Goal: Task Accomplishment & Management: Manage account settings

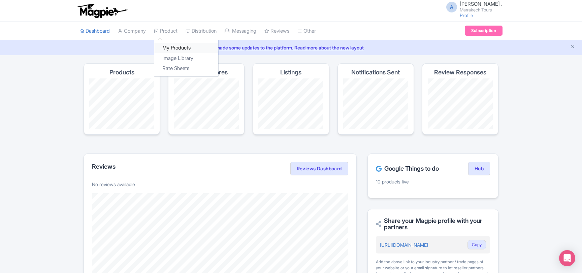
click at [172, 49] on link "My Products" at bounding box center [186, 48] width 64 height 10
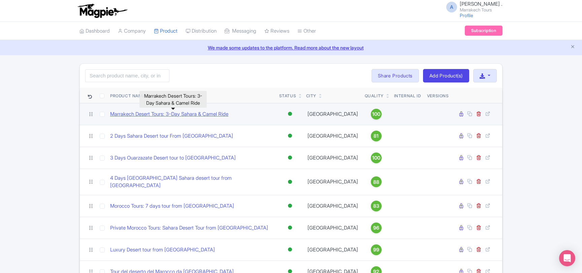
click at [177, 113] on link "Marrakech Desert Tours: 3-Day Sahara & Camel Ride" at bounding box center [169, 115] width 118 height 8
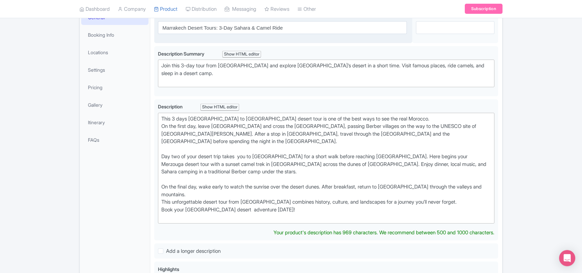
scroll to position [109, 0]
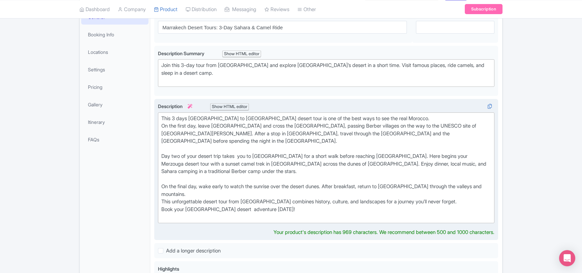
click at [173, 117] on div "This 3 days Marrakech to Merzouga desert tour is one of the best ways to see th…" at bounding box center [326, 168] width 330 height 106
click at [174, 117] on div "This 3 days Marrakech to Merzouga desert tour is one of the best ways to see th…" at bounding box center [326, 168] width 330 height 106
drag, startPoint x: 174, startPoint y: 117, endPoint x: 270, endPoint y: 119, distance: 96.0
click at [270, 119] on div "This 3 days Marrakech to Merzouga desert tour is one of the best ways to see th…" at bounding box center [326, 168] width 330 height 106
click at [423, 119] on div "This unforgettable 3-day Marrakech to Merzouga desert touris one of the best wa…" at bounding box center [326, 168] width 330 height 106
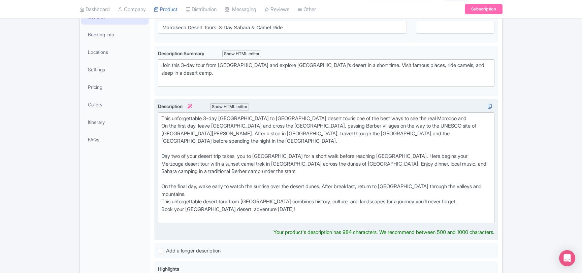
paste trix-editor "and experience its incredible landscapes and cultures"
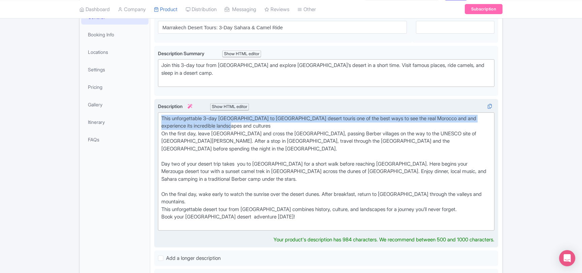
drag, startPoint x: 251, startPoint y: 124, endPoint x: 159, endPoint y: 116, distance: 92.3
click at [159, 115] on trix-editor "This unforgettable 3-day Marrakech to Merzouga desert touris one of the best wa…" at bounding box center [326, 172] width 337 height 119
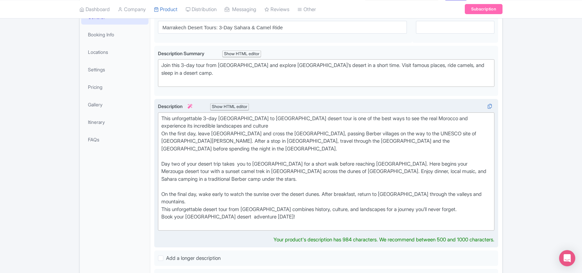
click at [162, 155] on div "This unforgettable 3-day Marrakech to Merzouga desert tour is one of the best w…" at bounding box center [326, 172] width 330 height 114
drag, startPoint x: 162, startPoint y: 155, endPoint x: 241, endPoint y: 154, distance: 78.2
click at [241, 154] on div "This unforgettable 3-day Marrakech to Merzouga desert tour is one of the best w…" at bounding box center [326, 172] width 330 height 114
click at [305, 155] on div "This unforgettable 3-day Marrakech to Merzouga desert tour is one of the best w…" at bounding box center [326, 172] width 330 height 114
click at [304, 155] on div "This unforgettable 3-day Marrakech to Merzouga desert tour is one of the best w…" at bounding box center [326, 172] width 330 height 114
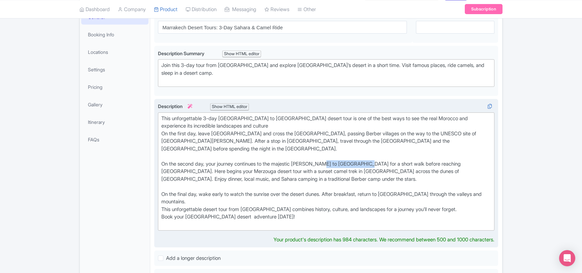
drag, startPoint x: 331, startPoint y: 155, endPoint x: 377, endPoint y: 155, distance: 46.5
click at [377, 155] on div "This unforgettable 3-day Marrakech to Merzouga desert tour is one of the best w…" at bounding box center [326, 172] width 330 height 114
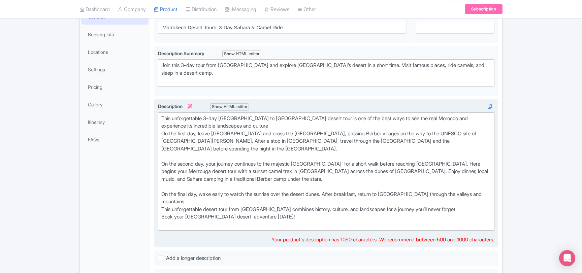
click at [283, 156] on div "This unforgettable 3-day Marrakech to Merzouga desert tour is one of the best w…" at bounding box center [326, 172] width 330 height 114
drag, startPoint x: 283, startPoint y: 156, endPoint x: 271, endPoint y: 156, distance: 11.8
click at [271, 156] on div "This unforgettable 3-day Marrakech to Merzouga desert tour is one of the best w…" at bounding box center [326, 172] width 330 height 114
click at [273, 156] on div "This unforgettable 3-day Marrakech to Merzouga desert tour is one of the best w…" at bounding box center [326, 172] width 330 height 114
click at [340, 163] on div "This unforgettable 3-day Marrakech to Merzouga desert tour is one of the best w…" at bounding box center [326, 172] width 330 height 114
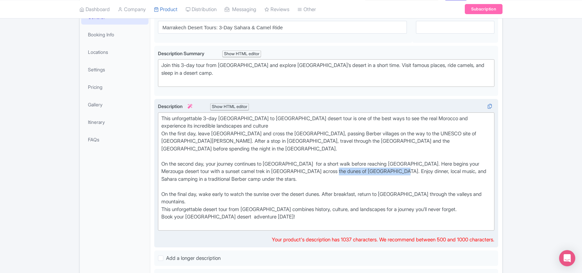
drag, startPoint x: 340, startPoint y: 163, endPoint x: 382, endPoint y: 167, distance: 42.3
click at [396, 165] on div "This unforgettable 3-day Marrakech to Merzouga desert tour is one of the best w…" at bounding box center [326, 172] width 330 height 114
click at [202, 171] on div "This unforgettable 3-day Marrakech to Merzouga desert tour is one of the best w…" at bounding box center [326, 172] width 330 height 114
click at [253, 186] on div "This unforgettable 3-day Marrakech to Merzouga desert tour is one of the best w…" at bounding box center [326, 172] width 330 height 114
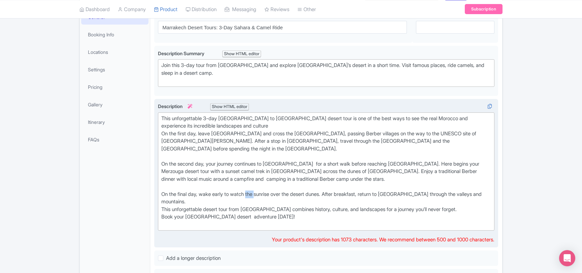
drag, startPoint x: 253, startPoint y: 186, endPoint x: 251, endPoint y: 189, distance: 3.9
click at [253, 186] on div "This unforgettable 3-day Marrakech to Merzouga desert tour is one of the best w…" at bounding box center [326, 172] width 330 height 114
paste trix-editor "pectacular s"
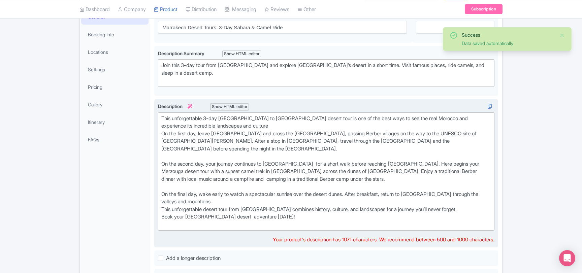
click at [209, 201] on div "This unforgettable 3-day Marrakech to Merzouga desert tour is one of the best w…" at bounding box center [326, 172] width 330 height 114
drag, startPoint x: 209, startPoint y: 201, endPoint x: 257, endPoint y: 201, distance: 48.9
click at [257, 201] on div "This unforgettable 3-day Marrakech to Merzouga desert tour is one of the best w…" at bounding box center [326, 172] width 330 height 114
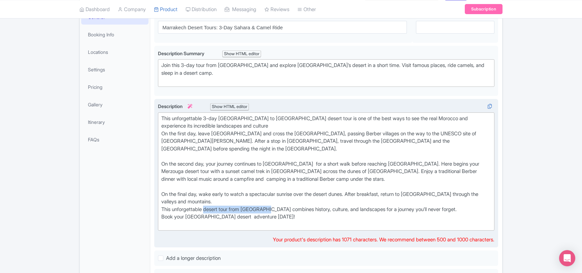
paste trix-editor "<div>This unforgettable 3-day Marrakech to Merzouga desert tour is one of the b…"
type trix-editor "<div>This unforgettable 3-day Marrakech to Merzouga desert tour is one of the b…"
click at [181, 201] on div "This unforgettable 3-day Marrakech to Merzouga desert tour is one of the best w…" at bounding box center [326, 172] width 330 height 114
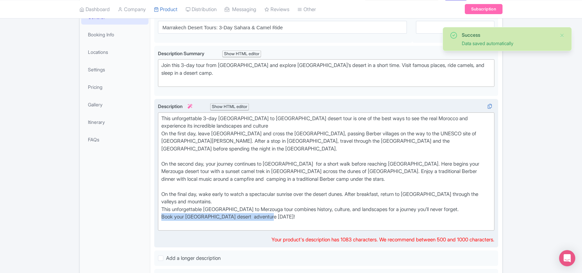
drag, startPoint x: 277, startPoint y: 209, endPoint x: 162, endPoint y: 209, distance: 115.2
click at [162, 209] on div "This unforgettable 3-day Marrakech to Merzouga desert tour is one of the best w…" at bounding box center [326, 172] width 330 height 114
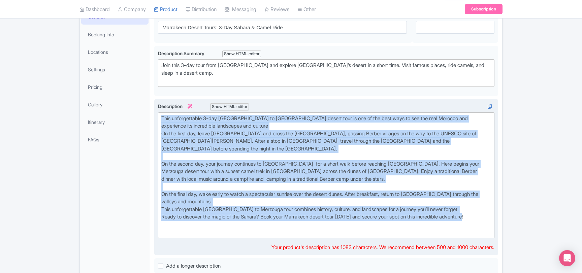
drag, startPoint x: 485, startPoint y: 208, endPoint x: 159, endPoint y: 116, distance: 338.2
click at [159, 116] on trix-editor "This unforgettable 3-day Marrakech to Merzouga desert tour is one of the best w…" at bounding box center [326, 176] width 337 height 126
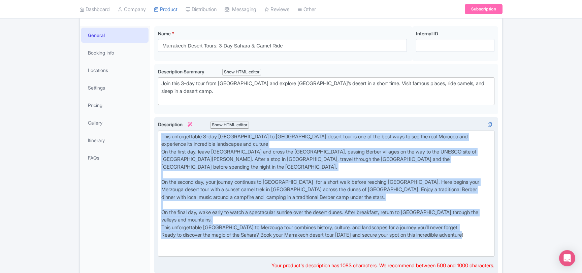
scroll to position [73, 0]
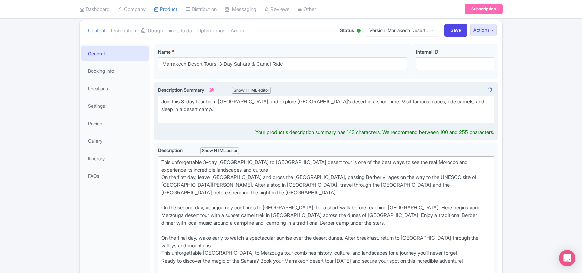
click at [447, 104] on div "Join this 3-day tour from [GEOGRAPHIC_DATA] and explore [GEOGRAPHIC_DATA]’s des…" at bounding box center [326, 109] width 330 height 23
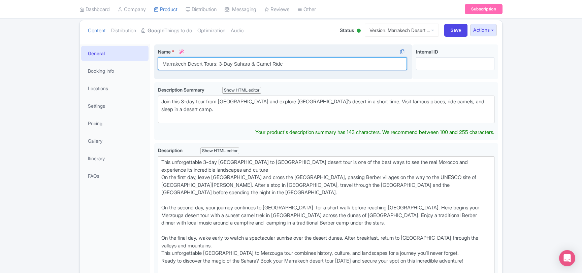
click at [240, 61] on input "Marrakech Desert Tours: 3-Day Sahara & Camel Ride" at bounding box center [282, 63] width 249 height 13
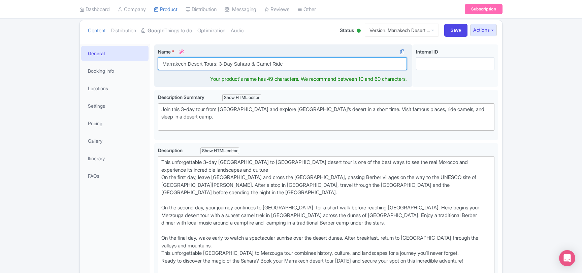
click at [240, 61] on input "Marrakech Desert Tours: 3-Day Sahara & Camel Ride" at bounding box center [282, 63] width 249 height 13
paste input "3-Day [GEOGRAPHIC_DATA] to Merzouga Desert Tour | [GEOGRAPHIC_DATA], Camel Trek…"
type input "3-Day [GEOGRAPHIC_DATA] to Merzouga Desert Tour | [GEOGRAPHIC_DATA], Camel Trek…"
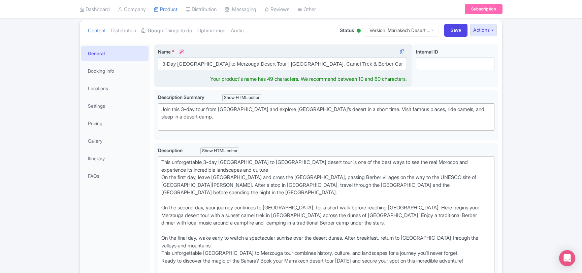
click at [182, 81] on div "Marrakech Desert Tours: 3-Day Sahara & Camel Ride Name * i 3-Day Marrakech to M…" at bounding box center [326, 66] width 344 height 45
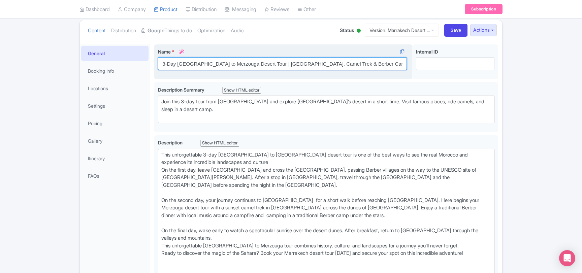
click at [352, 63] on input "3-Day [GEOGRAPHIC_DATA] to Merzouga Desert Tour | [GEOGRAPHIC_DATA], Camel Trek…" at bounding box center [282, 63] width 249 height 13
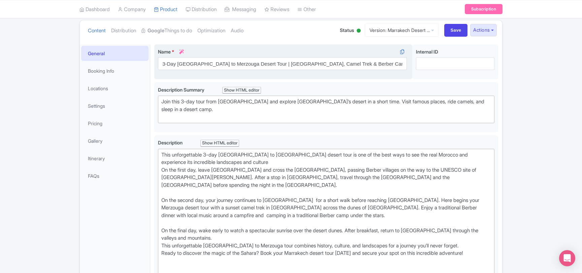
click at [214, 80] on div "Marrakech Desert Tours: 3-Day Sahara & Camel Ride Name * i 3-Day Marrakech to M…" at bounding box center [326, 63] width 344 height 38
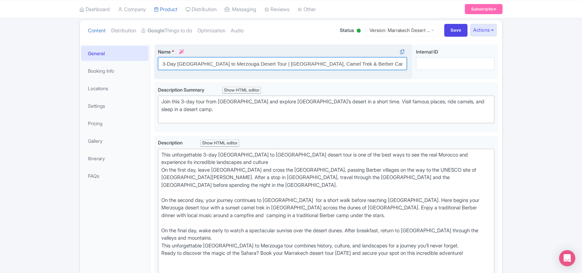
click at [294, 62] on input "3-Day [GEOGRAPHIC_DATA] to Merzouga Desert Tour | [GEOGRAPHIC_DATA], Camel Trek…" at bounding box center [282, 63] width 249 height 13
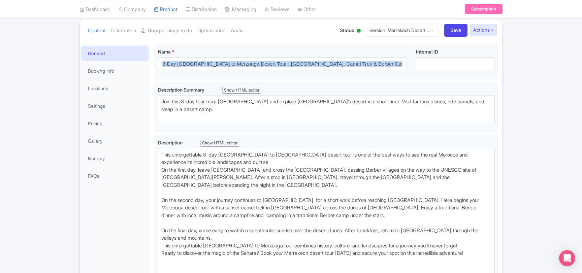
drag, startPoint x: 201, startPoint y: 81, endPoint x: 215, endPoint y: 80, distance: 13.8
click at [215, 80] on div "Marrakech Desert Tours: 3-Day Sahara & Camel Ride Name * i 3-Day Marrakech to M…" at bounding box center [326, 63] width 344 height 38
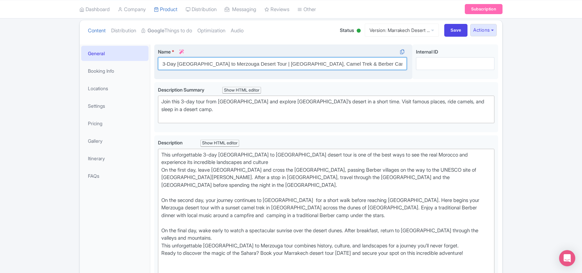
click at [237, 62] on input "3-Day [GEOGRAPHIC_DATA] to Merzouga Desert Tour | [GEOGRAPHIC_DATA], Camel Trek…" at bounding box center [282, 63] width 249 height 13
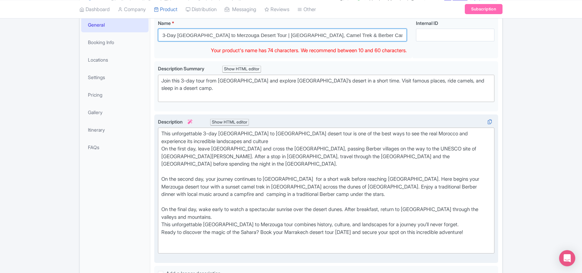
scroll to position [109, 0]
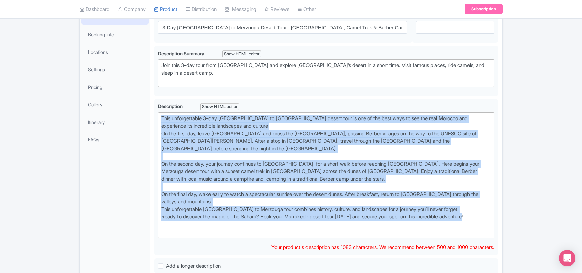
drag, startPoint x: 487, startPoint y: 217, endPoint x: 153, endPoint y: 116, distance: 348.9
click at [153, 116] on div "Marrakech Desert Tours: 3-Day Sahara & Camel Ride Name * i 3-Day Marrakech to M…" at bounding box center [326, 271] width 352 height 534
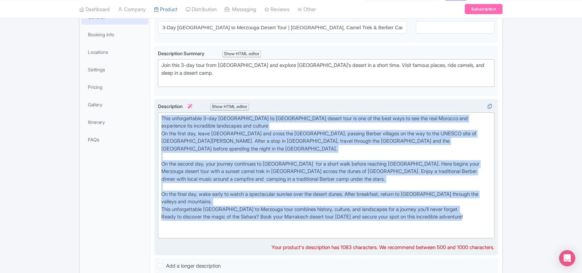
copy div "This unforgettable 3-day Marrakech to Merzouga desert tour is one of the best w…"
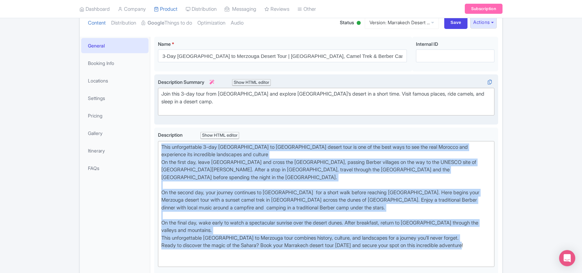
scroll to position [36, 0]
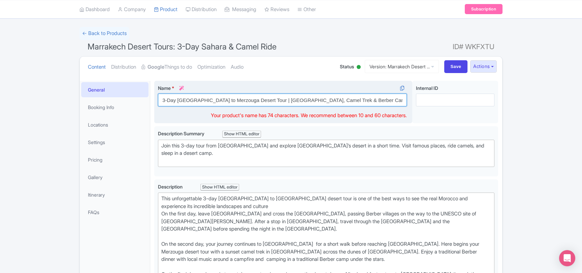
click at [223, 101] on input "3-Day [GEOGRAPHIC_DATA] to Merzouga Desert Tour | [GEOGRAPHIC_DATA], Camel Trek…" at bounding box center [282, 100] width 249 height 13
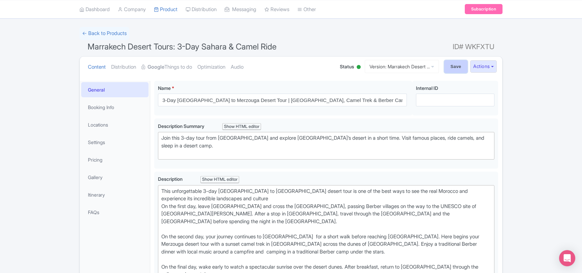
click at [454, 67] on input "Save" at bounding box center [456, 66] width 24 height 13
type input "Saving..."
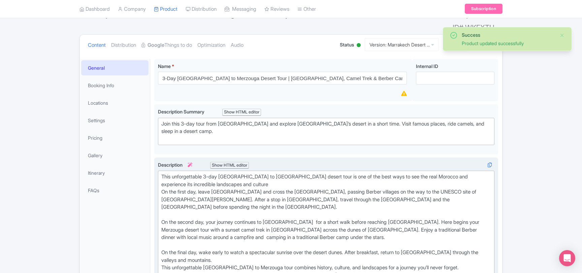
scroll to position [8, 0]
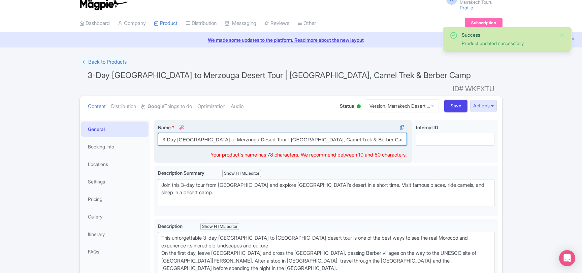
click at [261, 133] on input "3-Day [GEOGRAPHIC_DATA] to Merzouga Desert Tour | [GEOGRAPHIC_DATA], Camel Trek…" at bounding box center [282, 139] width 249 height 13
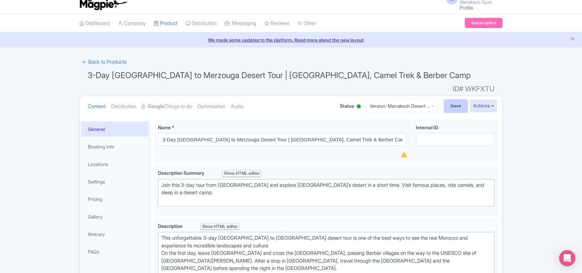
click at [454, 100] on input "Save" at bounding box center [456, 106] width 24 height 13
type input "Saving..."
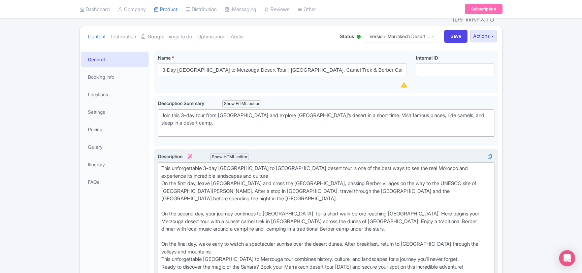
scroll to position [117, 0]
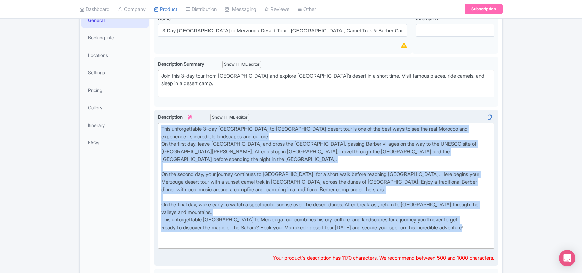
drag, startPoint x: 481, startPoint y: 208, endPoint x: 156, endPoint y: 118, distance: 337.3
click at [156, 118] on div "Description i Show HTML editor Bold Italic Strikethrough Link Heading Quote Cod…" at bounding box center [326, 188] width 344 height 157
copy div "Lore ipsumdolorsit 0-ame Consectet ad Elitsedd eiusmo temp in utl et dol magn a…"
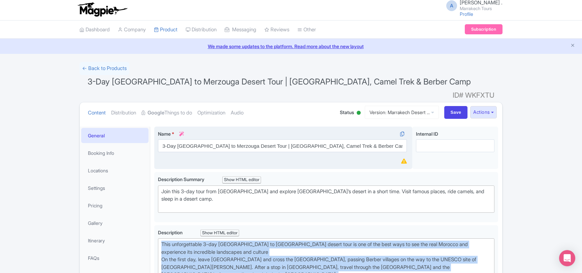
scroll to position [0, 0]
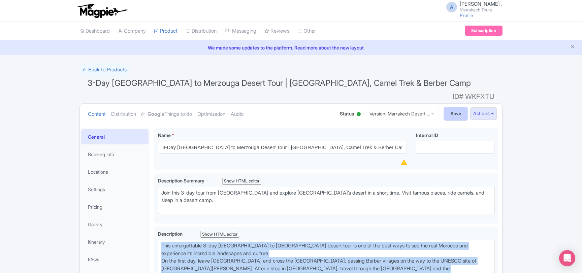
click at [450, 107] on input "Save" at bounding box center [456, 113] width 24 height 13
type input "Saving..."
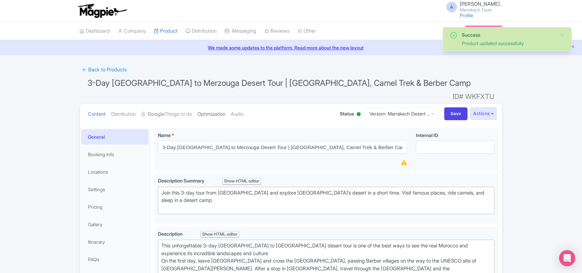
click at [222, 104] on link "Optimization" at bounding box center [211, 114] width 28 height 21
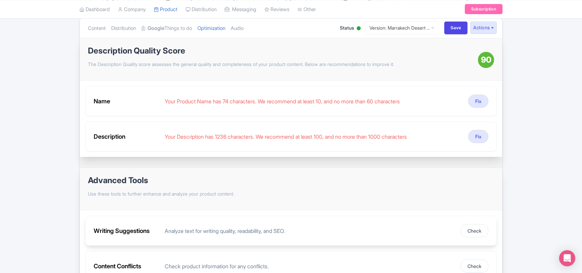
scroll to position [117, 0]
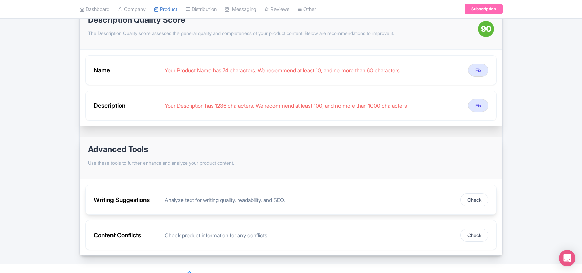
click at [255, 196] on div "Analyze text for writing quality, readability, and SEO." at bounding box center [310, 200] width 290 height 8
click at [478, 193] on button "Check" at bounding box center [475, 199] width 28 height 13
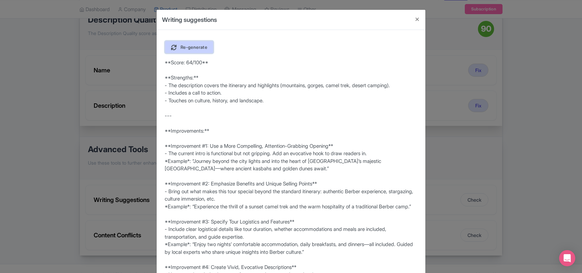
click at [197, 47] on span "Re-generate" at bounding box center [194, 46] width 27 height 5
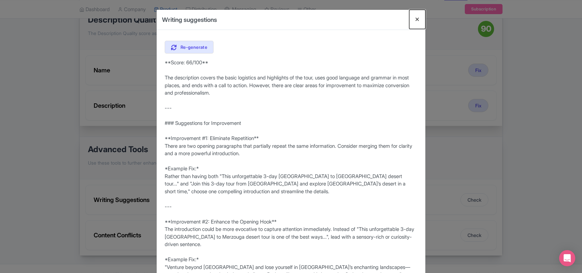
click at [415, 22] on button "Close" at bounding box center [417, 19] width 16 height 19
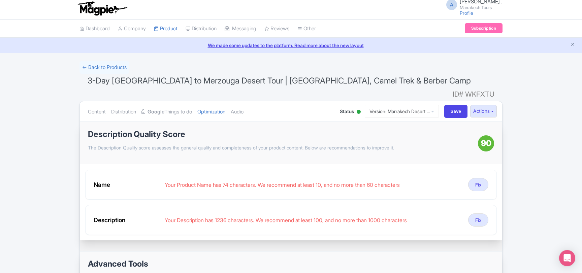
scroll to position [0, 0]
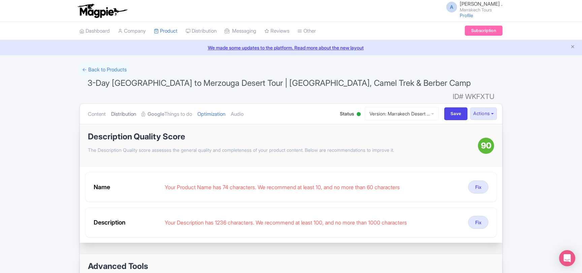
click at [130, 105] on link "Distribution" at bounding box center [123, 114] width 25 height 21
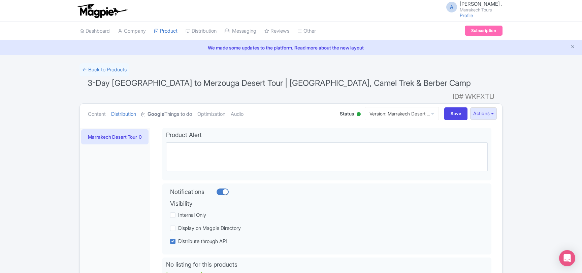
click at [164, 111] on strong "Google" at bounding box center [156, 115] width 17 height 8
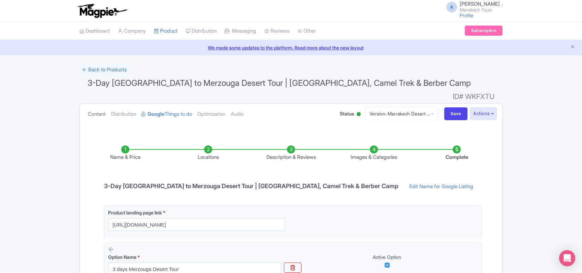
click at [96, 104] on link "Content" at bounding box center [97, 114] width 18 height 21
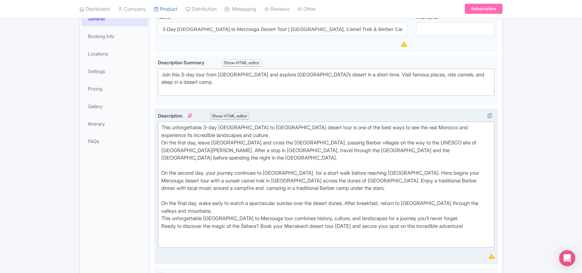
scroll to position [146, 0]
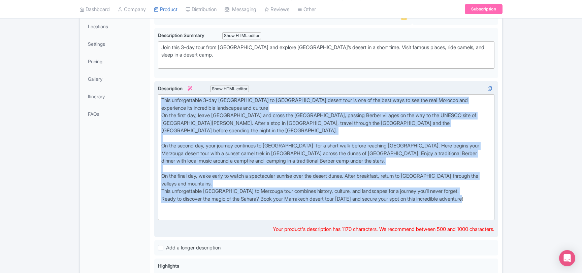
drag, startPoint x: 481, startPoint y: 181, endPoint x: 160, endPoint y: 85, distance: 334.6
click at [160, 94] on trix-editor "This unforgettable 3-day Marrakech to Merzouga desert tour is one of the best w…" at bounding box center [326, 157] width 337 height 126
paste trix-editor "<div><strong>This unforgettable 3-day Marrakech to Merzouga desert tour is one …"
type trix-editor "<div>This unforgettable 3-day Marrakech to Merzouga desert tour is one of the b…"
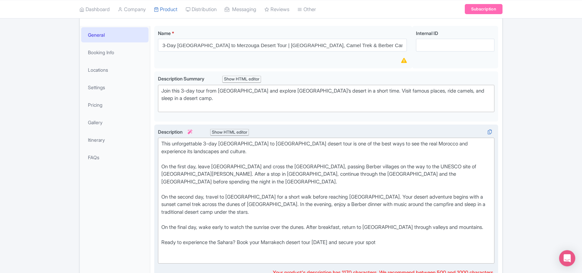
scroll to position [73, 0]
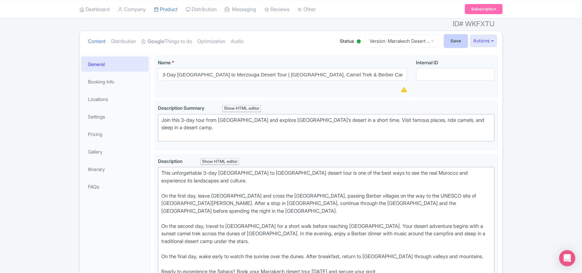
click at [455, 35] on input "Save" at bounding box center [456, 41] width 24 height 13
type input "Saving..."
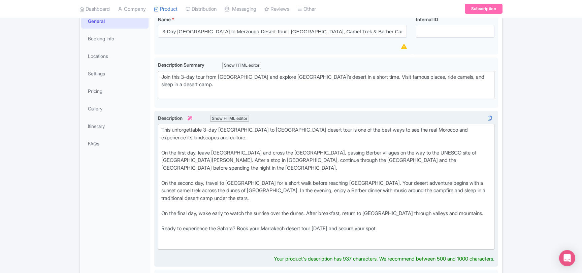
scroll to position [117, 0]
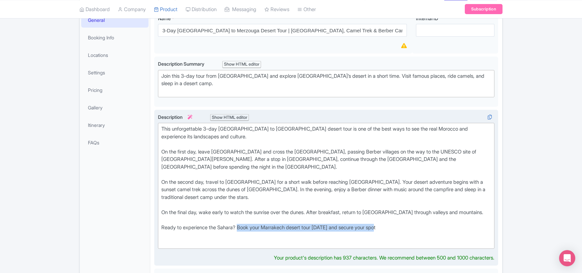
drag, startPoint x: 394, startPoint y: 212, endPoint x: 242, endPoint y: 209, distance: 152.0
click at [242, 209] on div "This unforgettable 3-day [GEOGRAPHIC_DATA] to [GEOGRAPHIC_DATA] desert tour is …" at bounding box center [326, 185] width 330 height 121
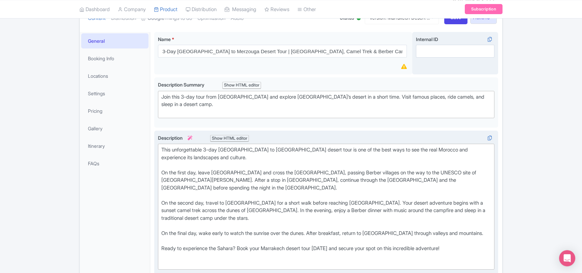
scroll to position [81, 0]
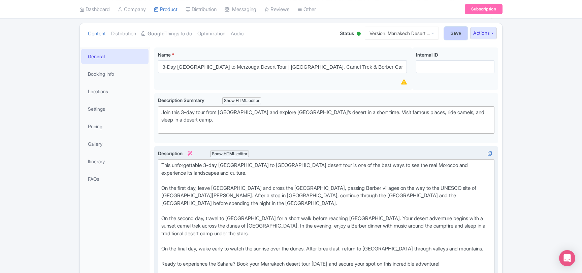
click at [458, 27] on input "Save" at bounding box center [456, 33] width 24 height 13
type input "Saving..."
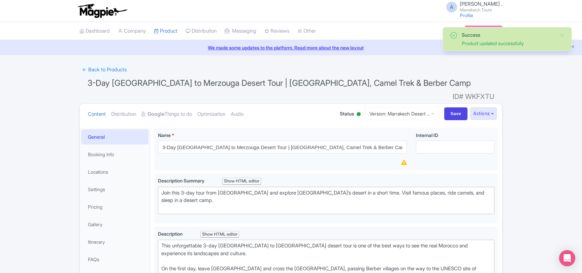
scroll to position [117, 0]
